Goal: Task Accomplishment & Management: Manage account settings

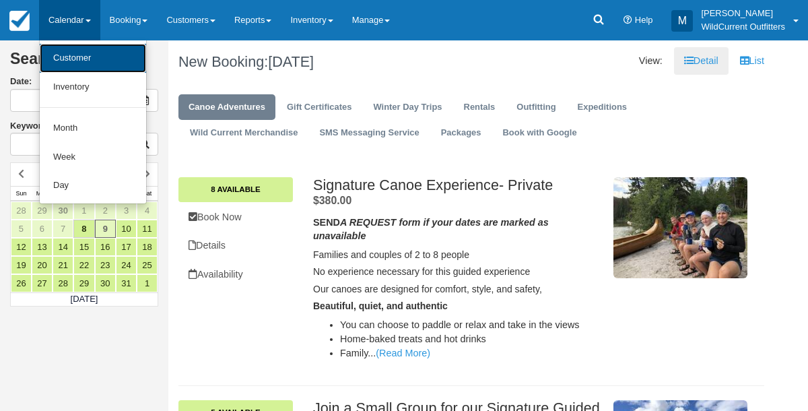
click at [65, 60] on link "Customer" at bounding box center [93, 58] width 106 height 29
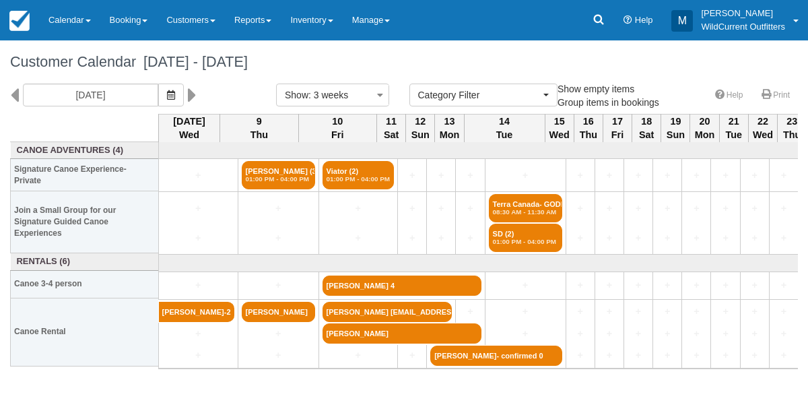
select select
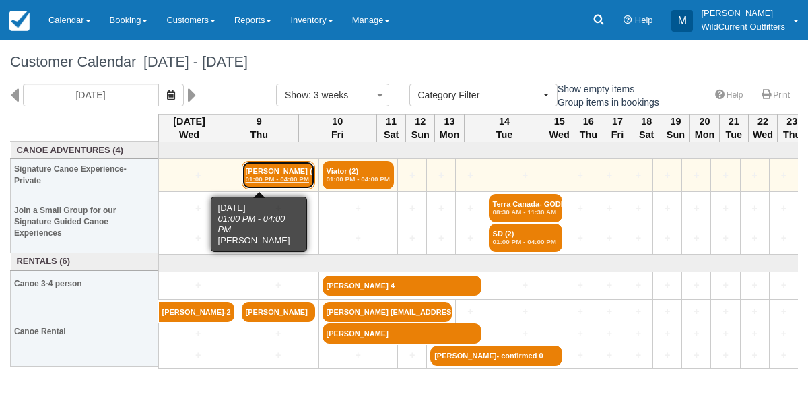
click at [243, 171] on link "Heather Cowie (3) 01:00 PM - 04:00 PM" at bounding box center [278, 175] width 73 height 28
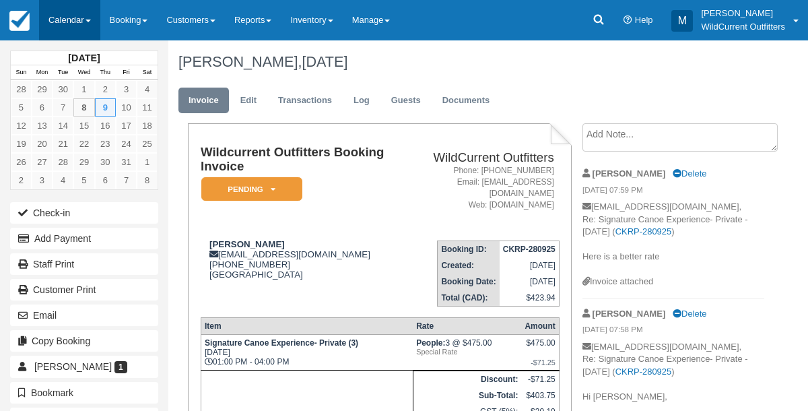
click at [68, 20] on link "Calendar" at bounding box center [69, 20] width 61 height 40
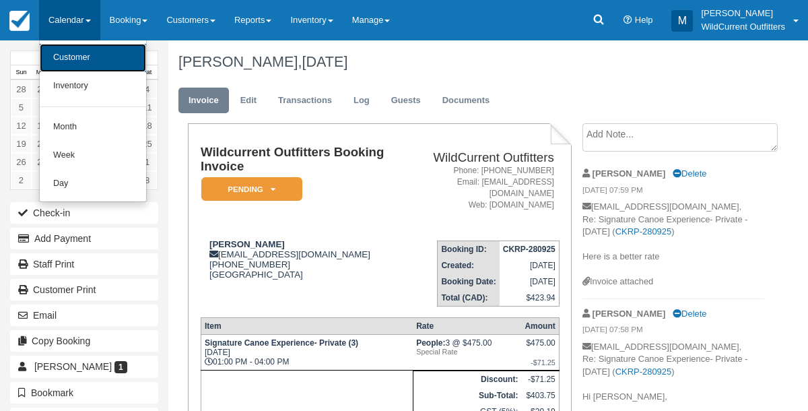
click at [70, 51] on link "Customer" at bounding box center [93, 58] width 106 height 28
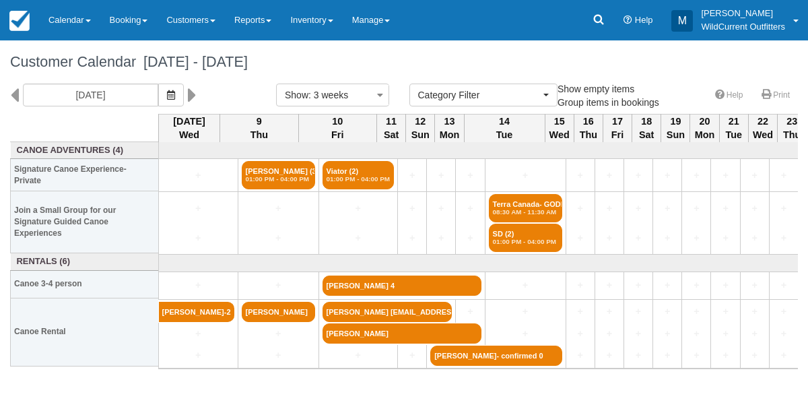
select select
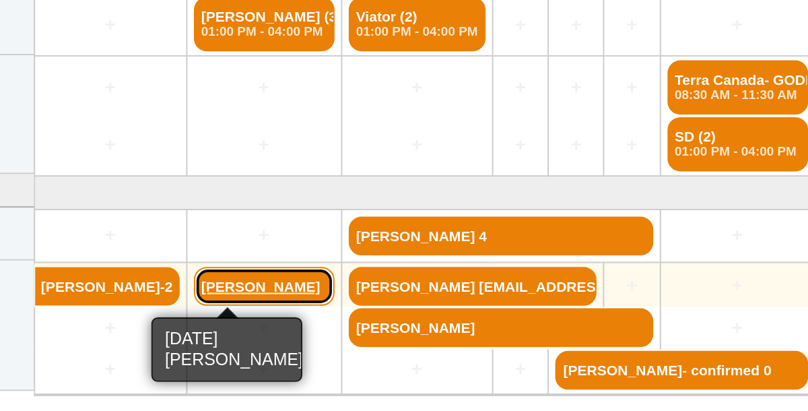
click at [242, 309] on link "Philipp Soba" at bounding box center [278, 312] width 73 height 20
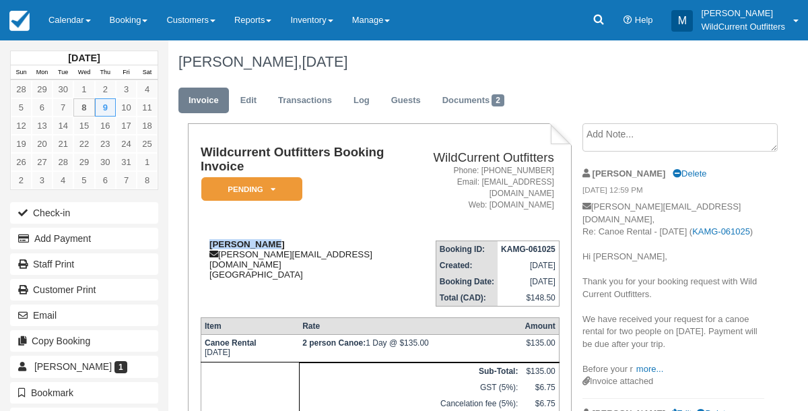
drag, startPoint x: 268, startPoint y: 245, endPoint x: 204, endPoint y: 243, distance: 64.1
click at [204, 243] on div "[PERSON_NAME] [PERSON_NAME][EMAIL_ADDRESS][DOMAIN_NAME] [GEOGRAPHIC_DATA]" at bounding box center [304, 259] width 206 height 40
copy strong "[PERSON_NAME]"
